Goal: Communication & Community: Answer question/provide support

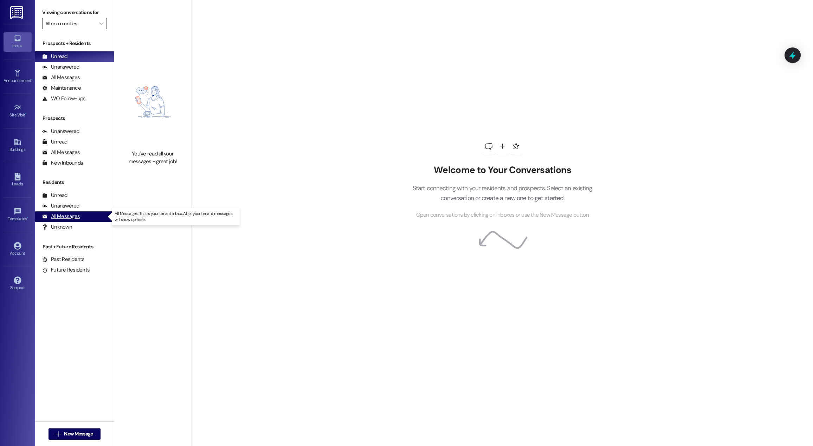
click at [69, 218] on div "All Messages" at bounding box center [61, 216] width 38 height 7
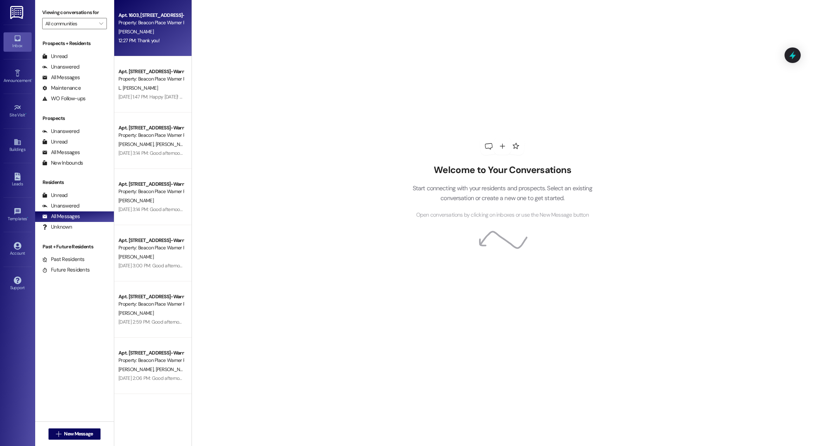
click at [123, 50] on div "Apt. 1603, [STREET_ADDRESS]-Warner Robins, LLC Property: [GEOGRAPHIC_DATA] Warn…" at bounding box center [152, 28] width 77 height 56
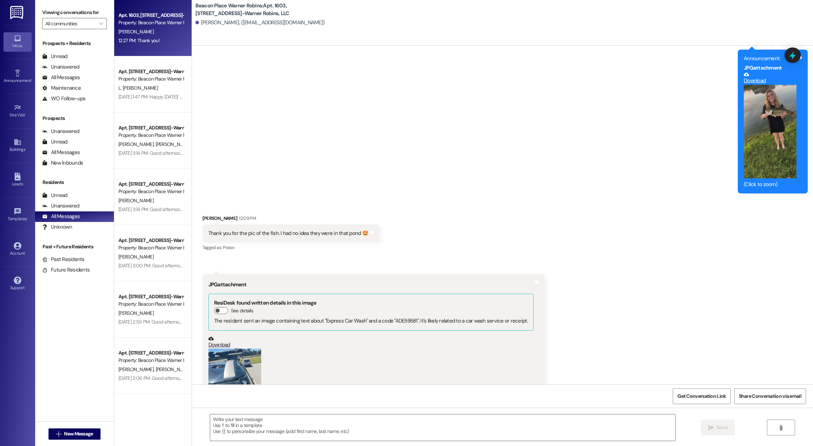
scroll to position [3635, 0]
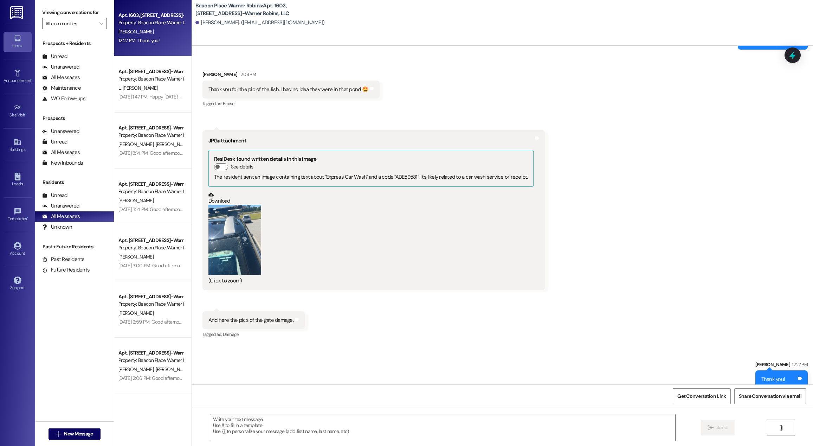
click at [229, 223] on button "Zoom image" at bounding box center [235, 240] width 53 height 70
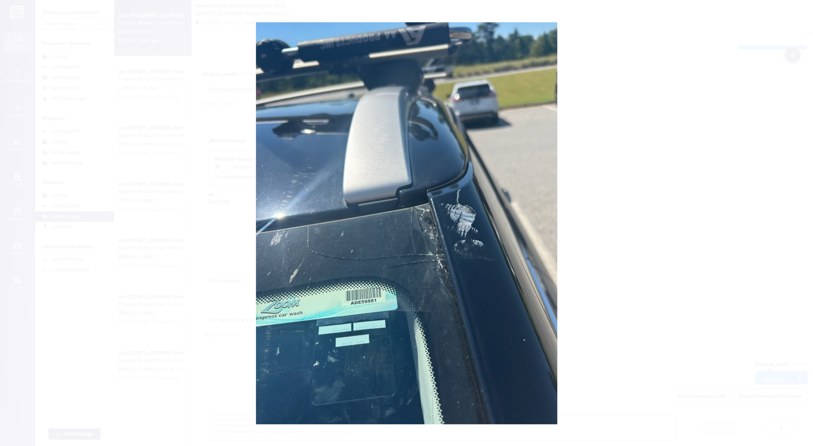
click at [680, 134] on button "Unzoom image" at bounding box center [406, 223] width 813 height 446
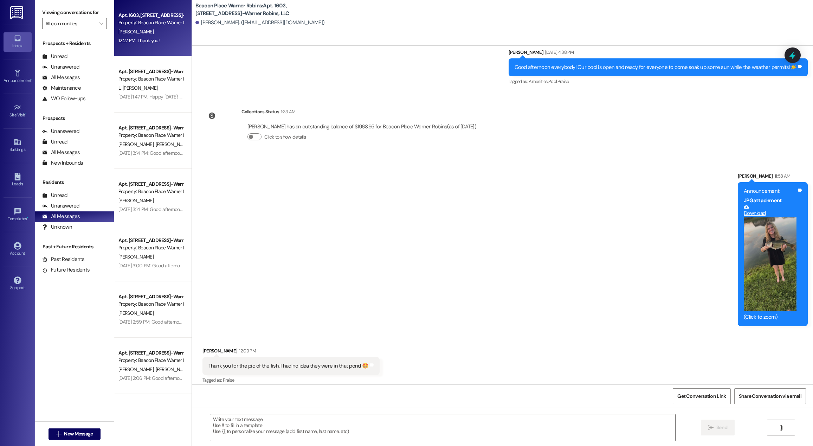
scroll to position [3359, 0]
click at [778, 247] on button "Zoom image" at bounding box center [770, 264] width 53 height 94
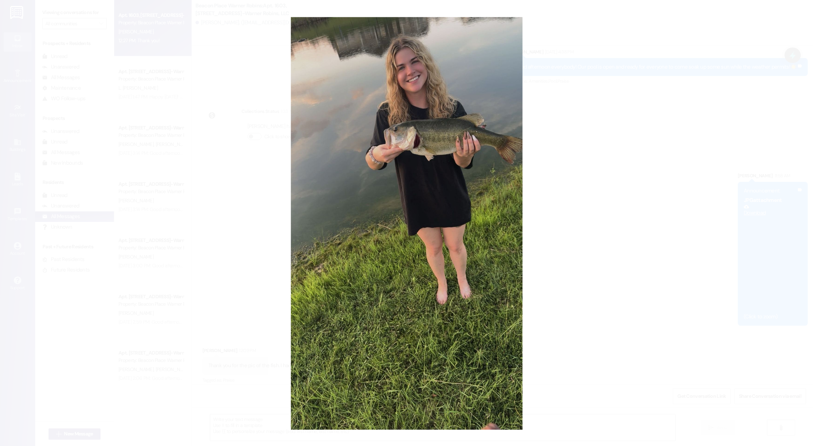
click at [605, 129] on button "Unzoom image" at bounding box center [406, 223] width 813 height 446
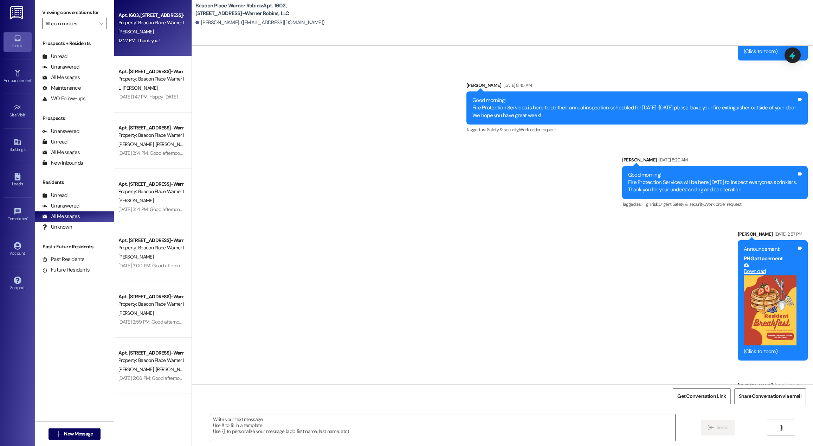
scroll to position [300, 0]
